Goal: Find specific page/section: Find specific page/section

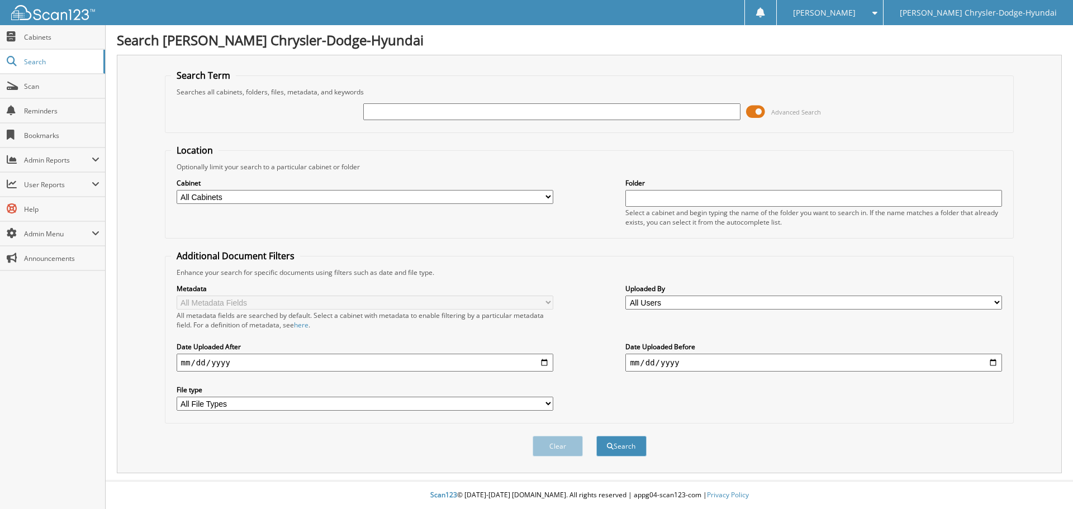
click at [392, 106] on input "text" at bounding box center [551, 111] width 377 height 17
type input "75585"
click at [596, 436] on button "Search" at bounding box center [621, 446] width 50 height 21
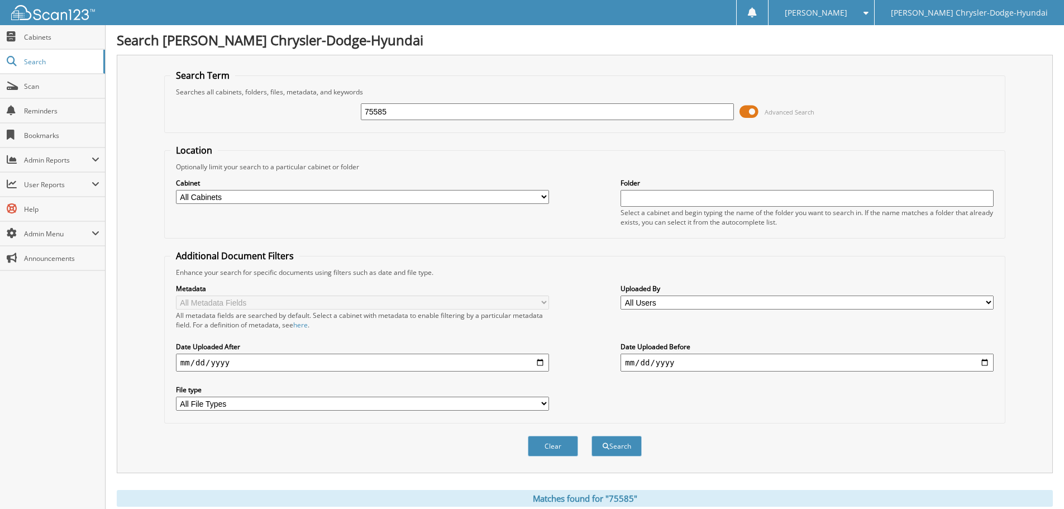
click at [751, 110] on span at bounding box center [749, 111] width 19 height 17
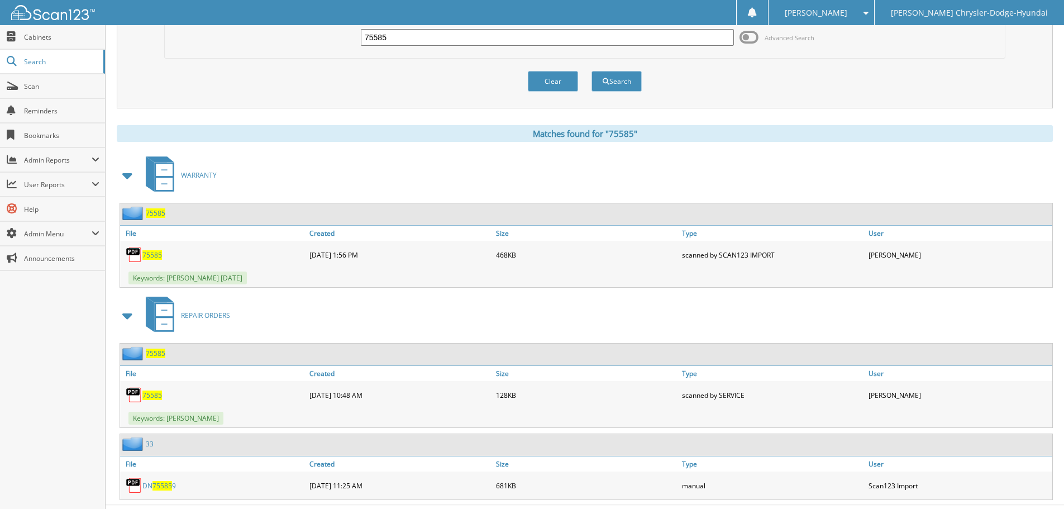
scroll to position [99, 0]
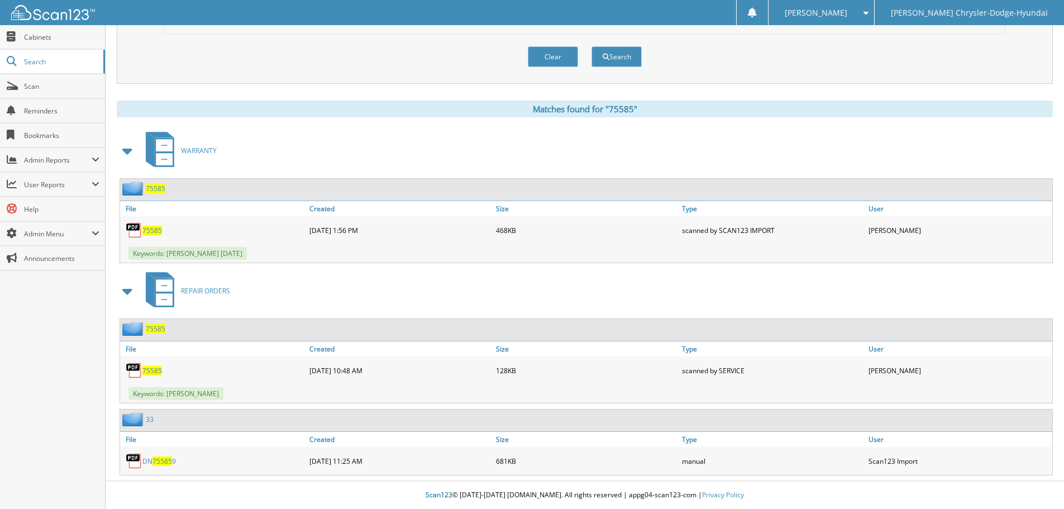
click at [158, 329] on span "75585" at bounding box center [156, 328] width 20 height 9
